Goal: Task Accomplishment & Management: Use online tool/utility

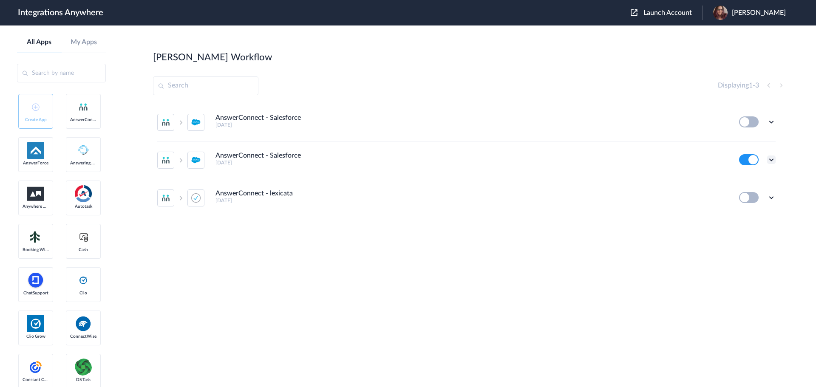
click at [769, 160] on icon at bounding box center [771, 159] width 8 height 8
click at [740, 191] on li "Task history" at bounding box center [747, 195] width 55 height 16
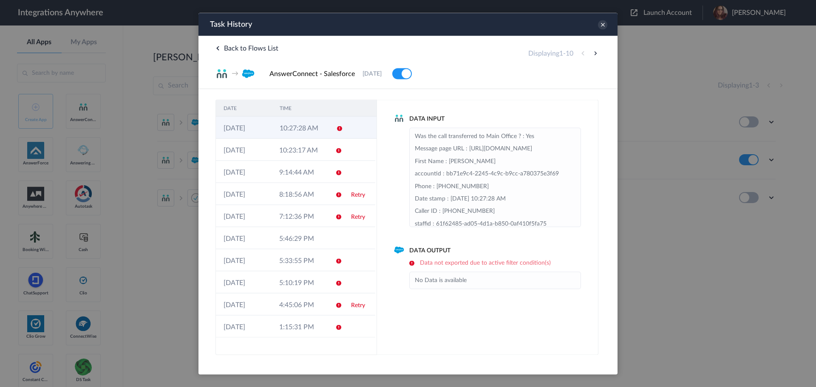
click at [343, 130] on td at bounding box center [336, 127] width 16 height 22
click at [348, 144] on td at bounding box center [359, 149] width 32 height 22
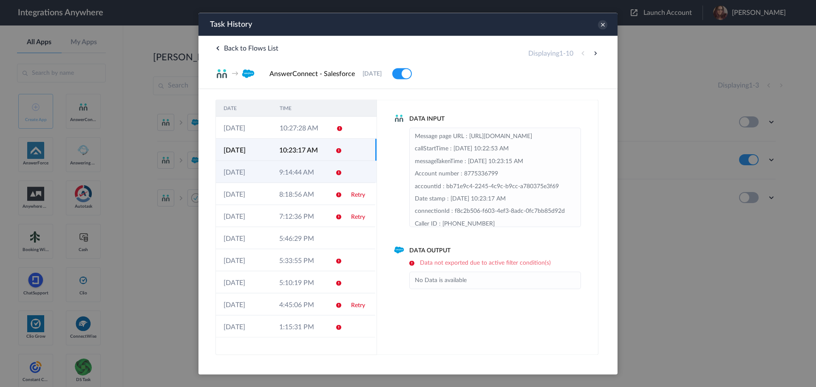
click at [356, 169] on td at bounding box center [359, 172] width 32 height 22
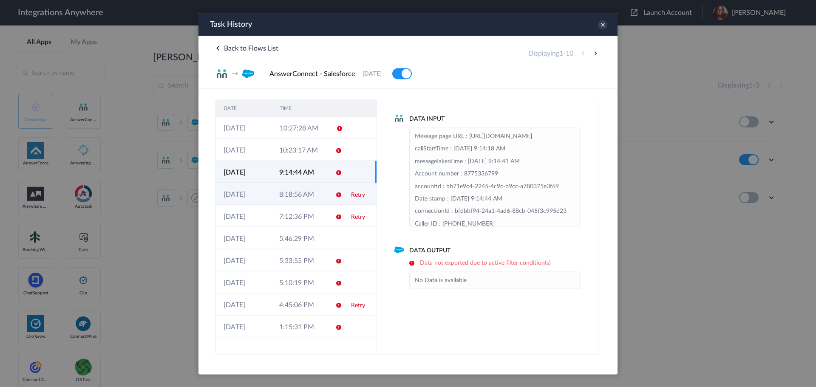
click at [356, 188] on td "Retry" at bounding box center [359, 194] width 32 height 22
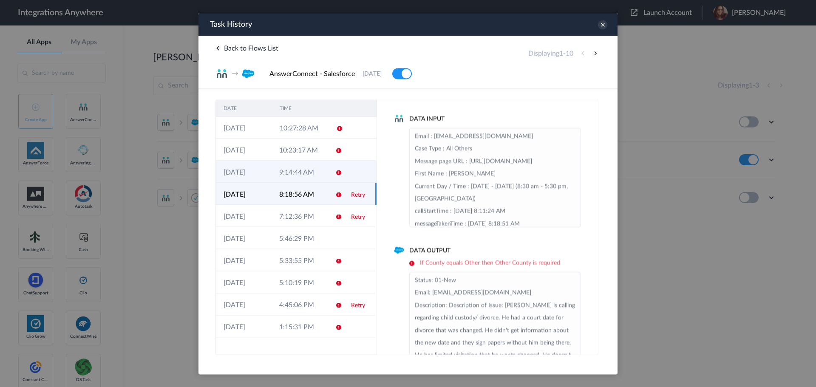
click at [350, 168] on td at bounding box center [359, 172] width 32 height 22
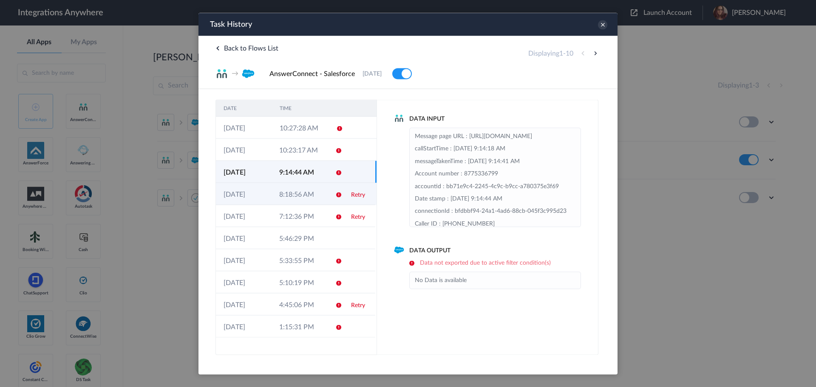
click at [351, 195] on link "Retry" at bounding box center [358, 195] width 14 height 6
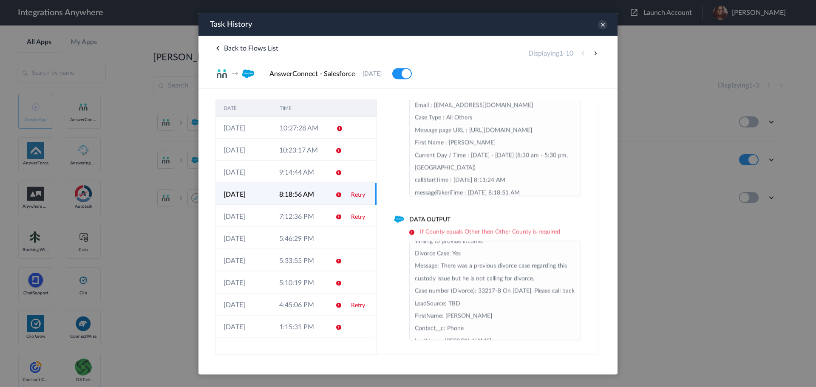
scroll to position [218, 0]
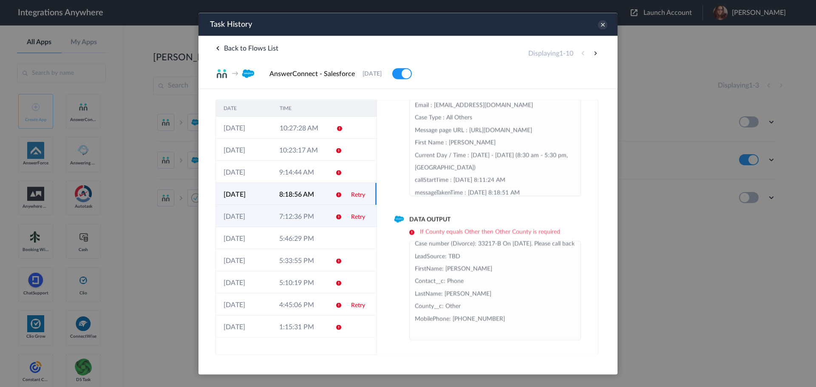
click at [336, 213] on icon at bounding box center [338, 216] width 7 height 7
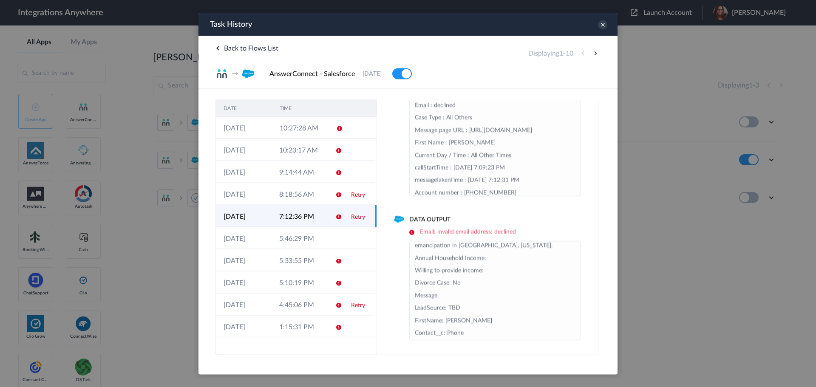
scroll to position [0, 0]
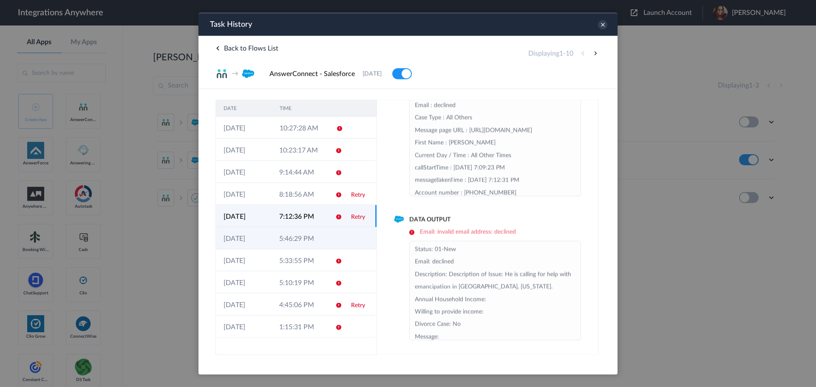
click at [304, 241] on td "5:46:29 PM" at bounding box center [299, 238] width 56 height 22
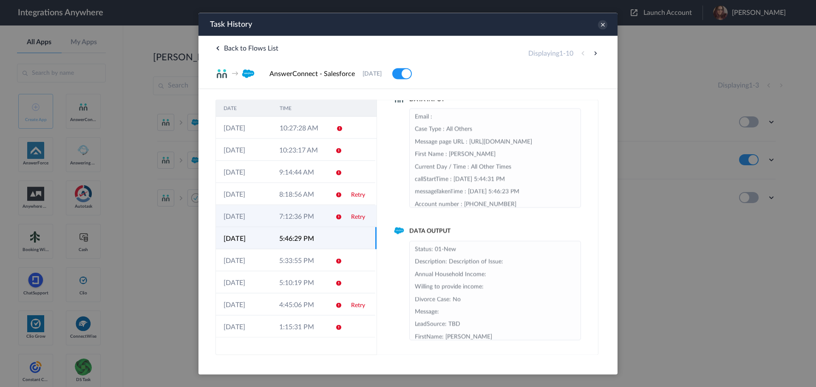
click at [308, 209] on td "7:12:36 PM" at bounding box center [299, 216] width 56 height 22
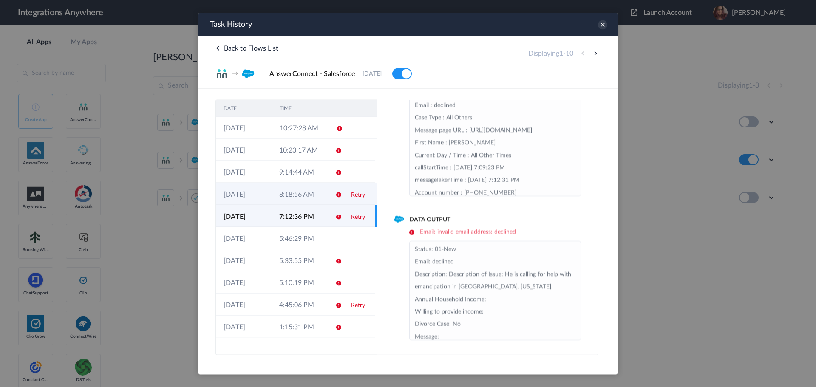
click at [312, 185] on td "8:18:56 AM" at bounding box center [299, 194] width 56 height 22
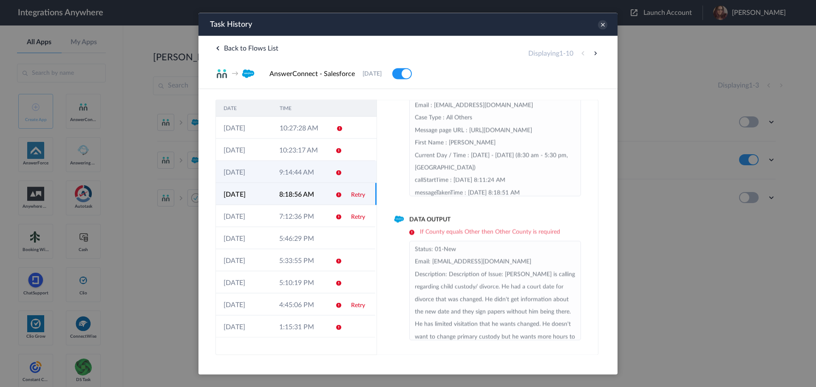
click at [315, 172] on td "9:14:44 AM" at bounding box center [299, 172] width 56 height 22
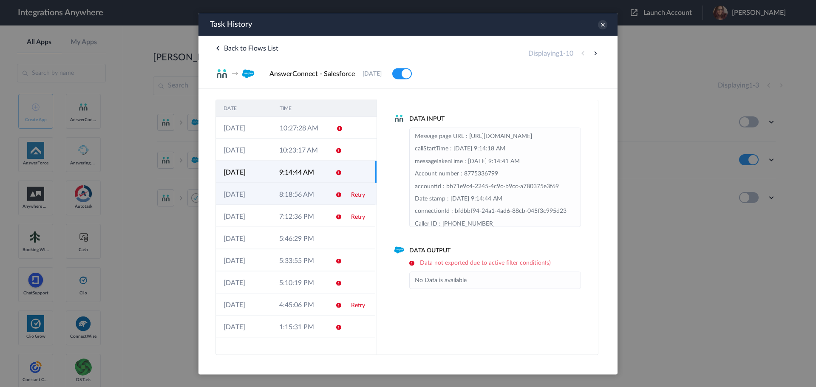
click at [312, 193] on td "8:18:56 AM" at bounding box center [299, 194] width 56 height 22
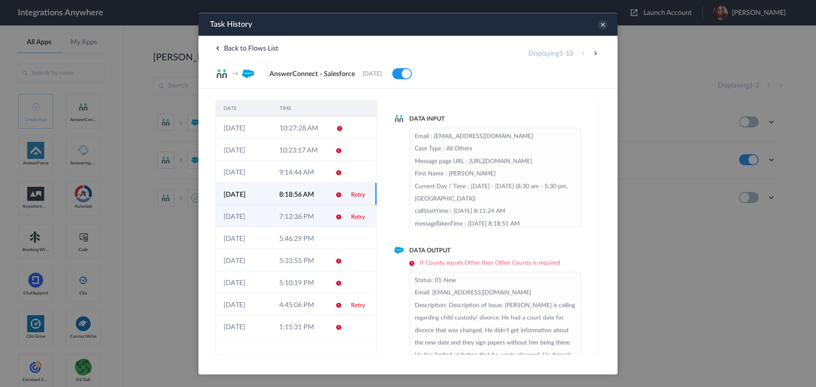
click at [311, 207] on td "7:12:36 PM" at bounding box center [299, 216] width 56 height 22
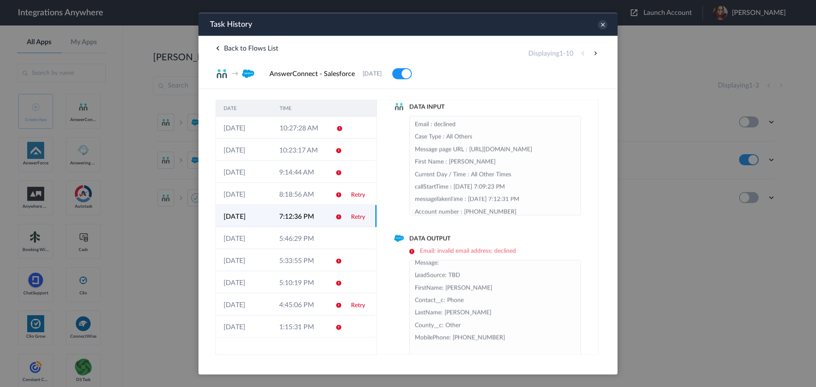
scroll to position [31, 0]
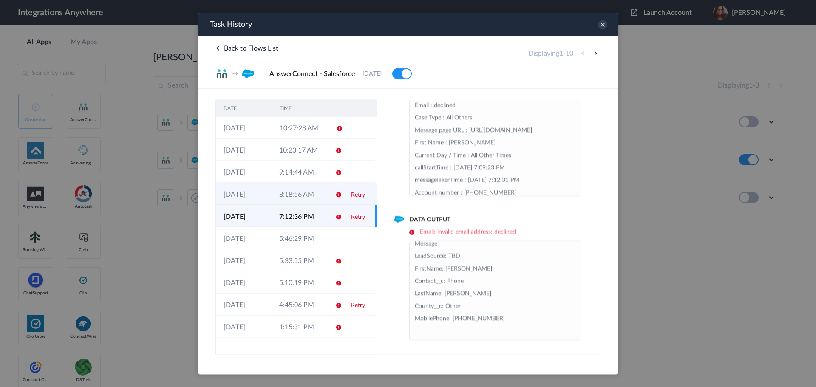
click at [291, 188] on td "8:18:56 AM" at bounding box center [299, 194] width 56 height 22
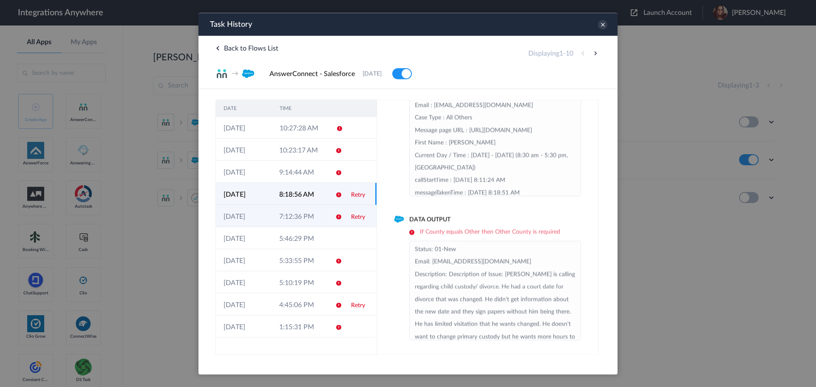
click at [287, 220] on td "7:12:36 PM" at bounding box center [299, 216] width 56 height 22
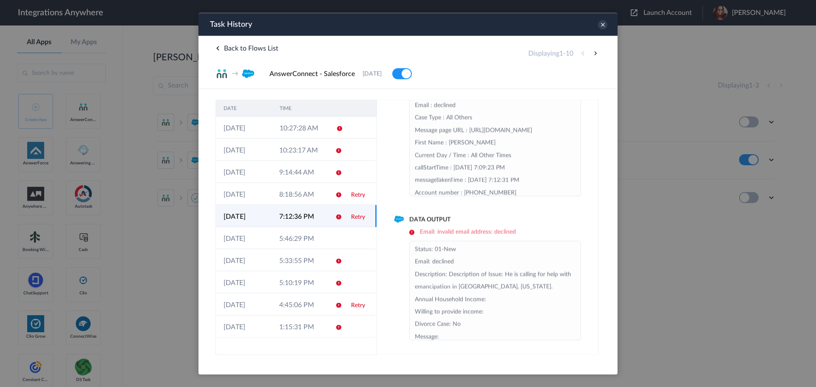
click at [359, 218] on link "Retry" at bounding box center [358, 217] width 14 height 6
click at [305, 312] on td "4:45:06 PM" at bounding box center [299, 304] width 56 height 22
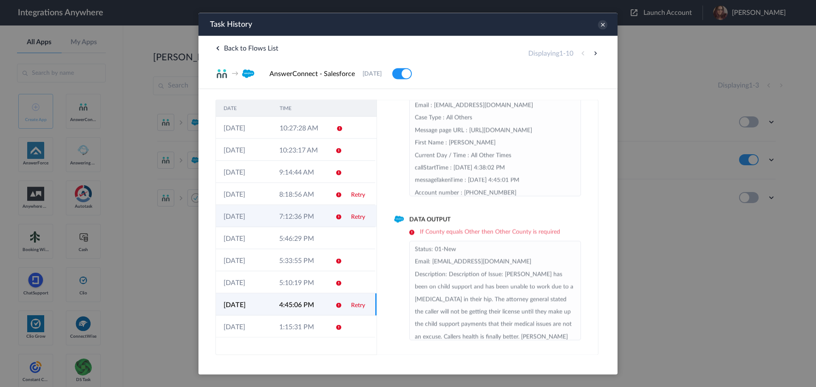
click at [327, 216] on td "7:12:36 PM" at bounding box center [299, 216] width 56 height 22
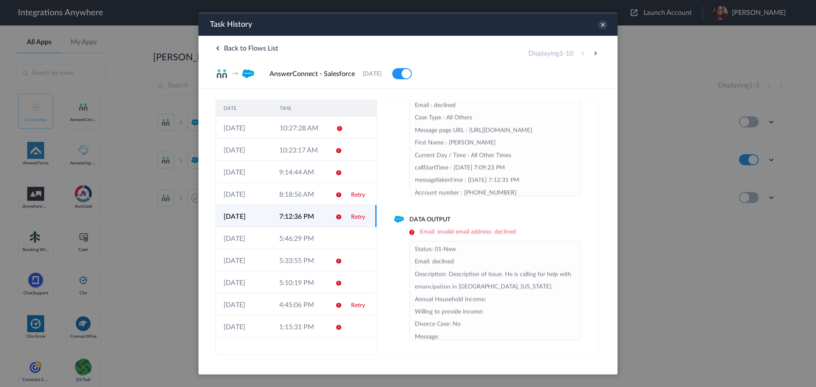
click at [361, 216] on link "Retry" at bounding box center [358, 217] width 14 height 6
click at [605, 25] on icon at bounding box center [602, 24] width 9 height 9
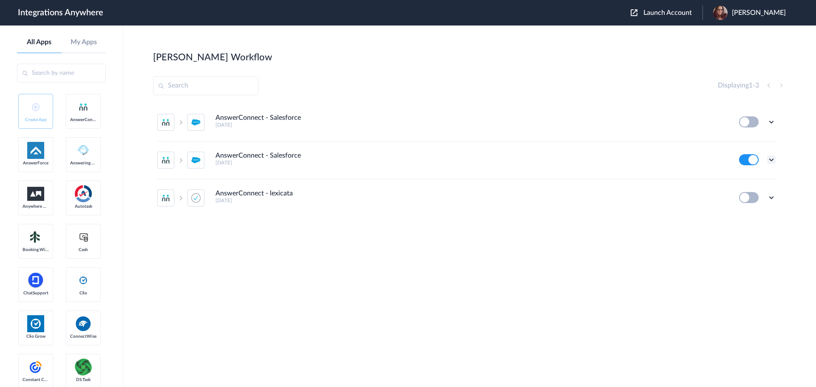
click at [772, 159] on icon at bounding box center [771, 159] width 8 height 8
click at [740, 193] on link "Task history" at bounding box center [746, 195] width 41 height 6
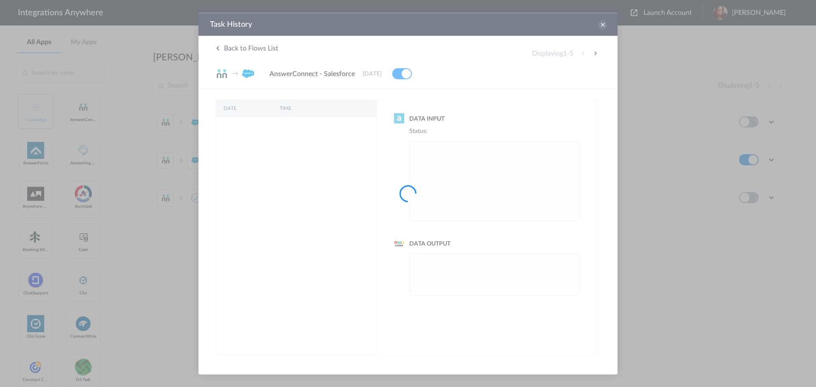
scroll to position [0, 0]
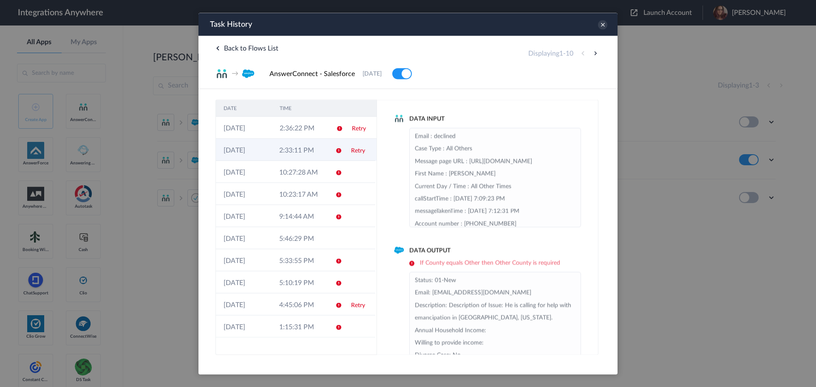
click at [333, 152] on td at bounding box center [336, 149] width 16 height 22
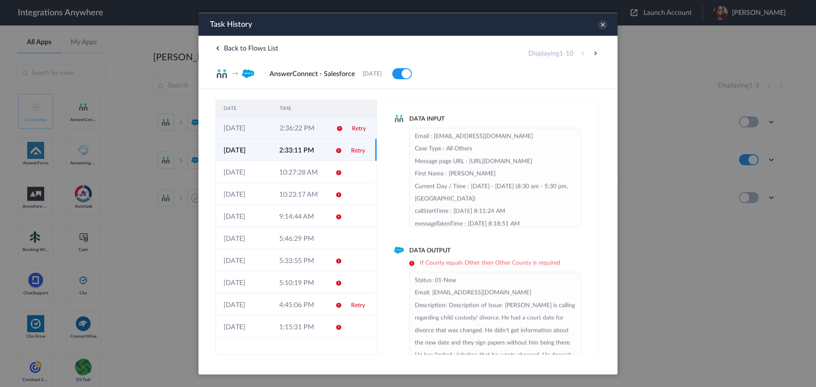
click at [330, 130] on td at bounding box center [336, 127] width 16 height 22
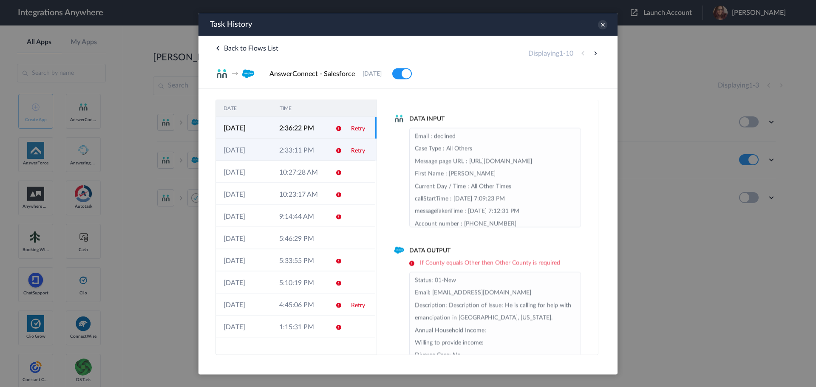
click at [319, 151] on td "2:33:11 PM" at bounding box center [299, 149] width 56 height 22
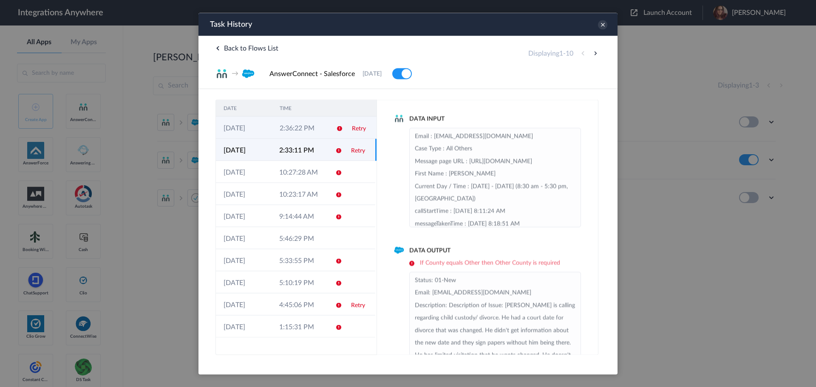
click at [321, 124] on td "2:36:22 PM" at bounding box center [300, 127] width 56 height 22
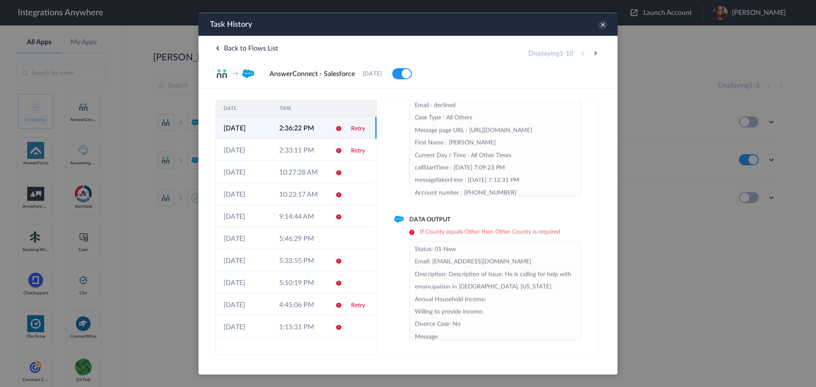
scroll to position [93, 0]
